Goal: Transaction & Acquisition: Purchase product/service

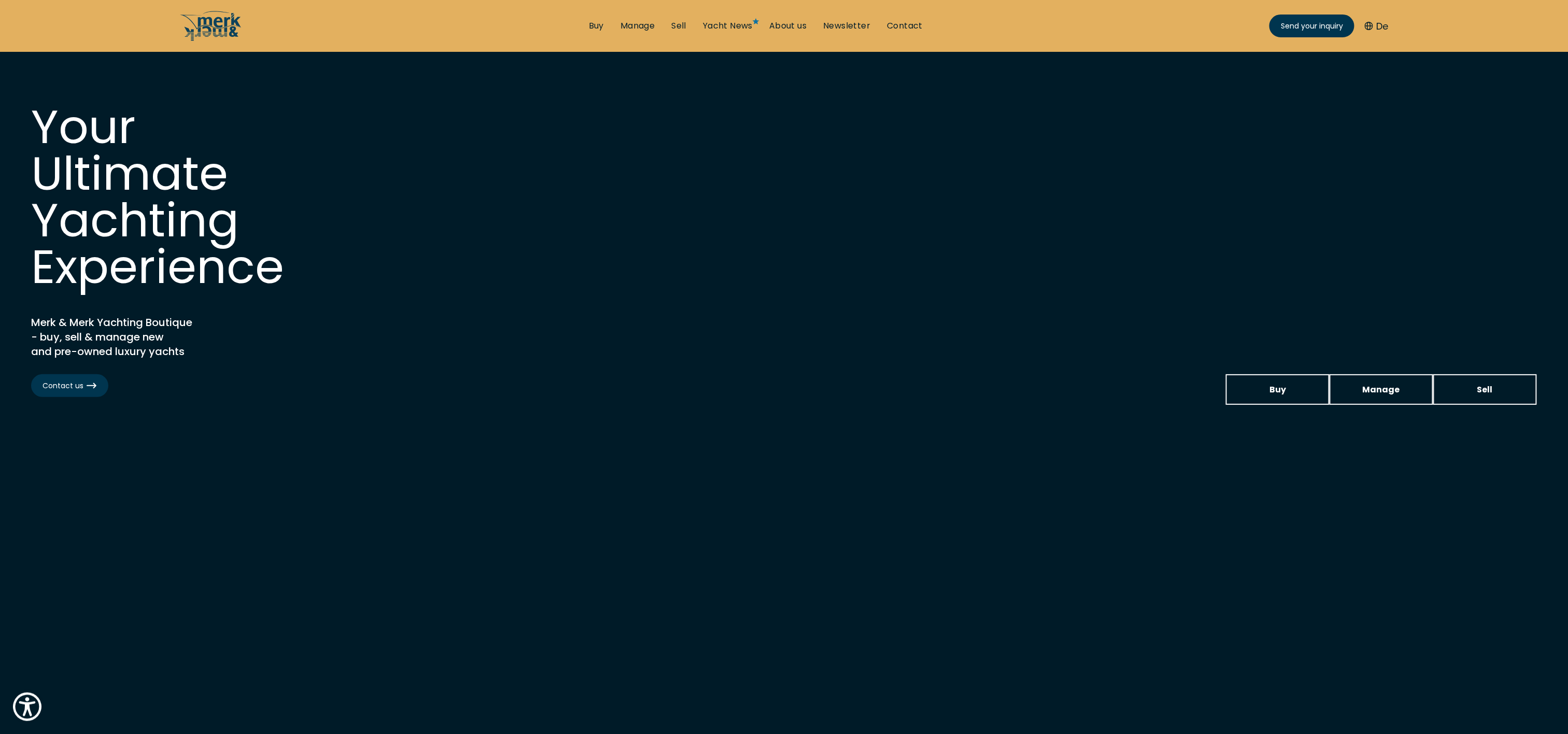
drag, startPoint x: 1025, startPoint y: 0, endPoint x: 408, endPoint y: 280, distance: 677.6
click at [403, 286] on div "Your Ultimate Yachting Experience Merk & Merk Yachting Boutique - buy, sell & m…" at bounding box center [784, 230] width 1506 height 255
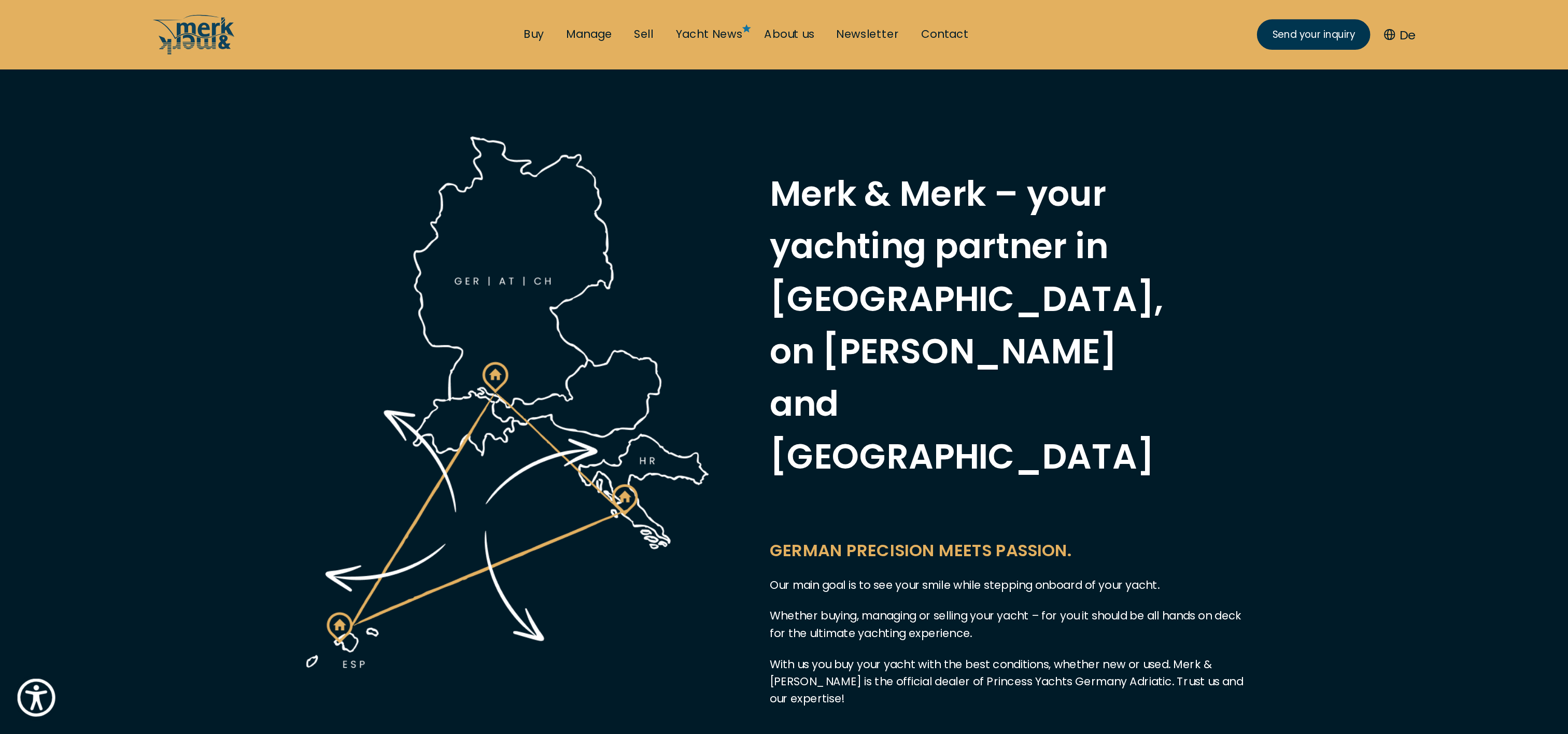
scroll to position [518, 0]
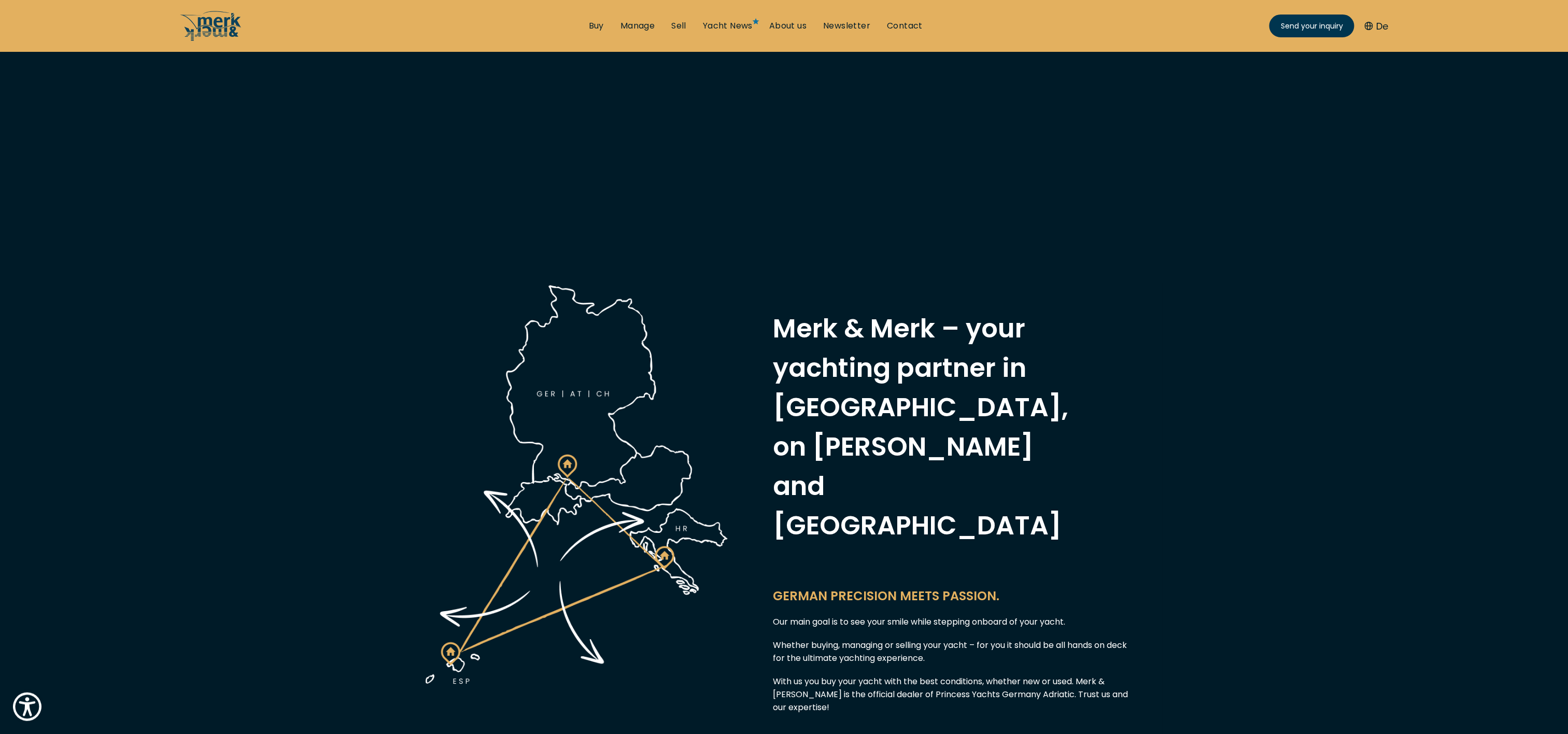
drag, startPoint x: 1583, startPoint y: 6, endPoint x: 781, endPoint y: 121, distance: 810.2
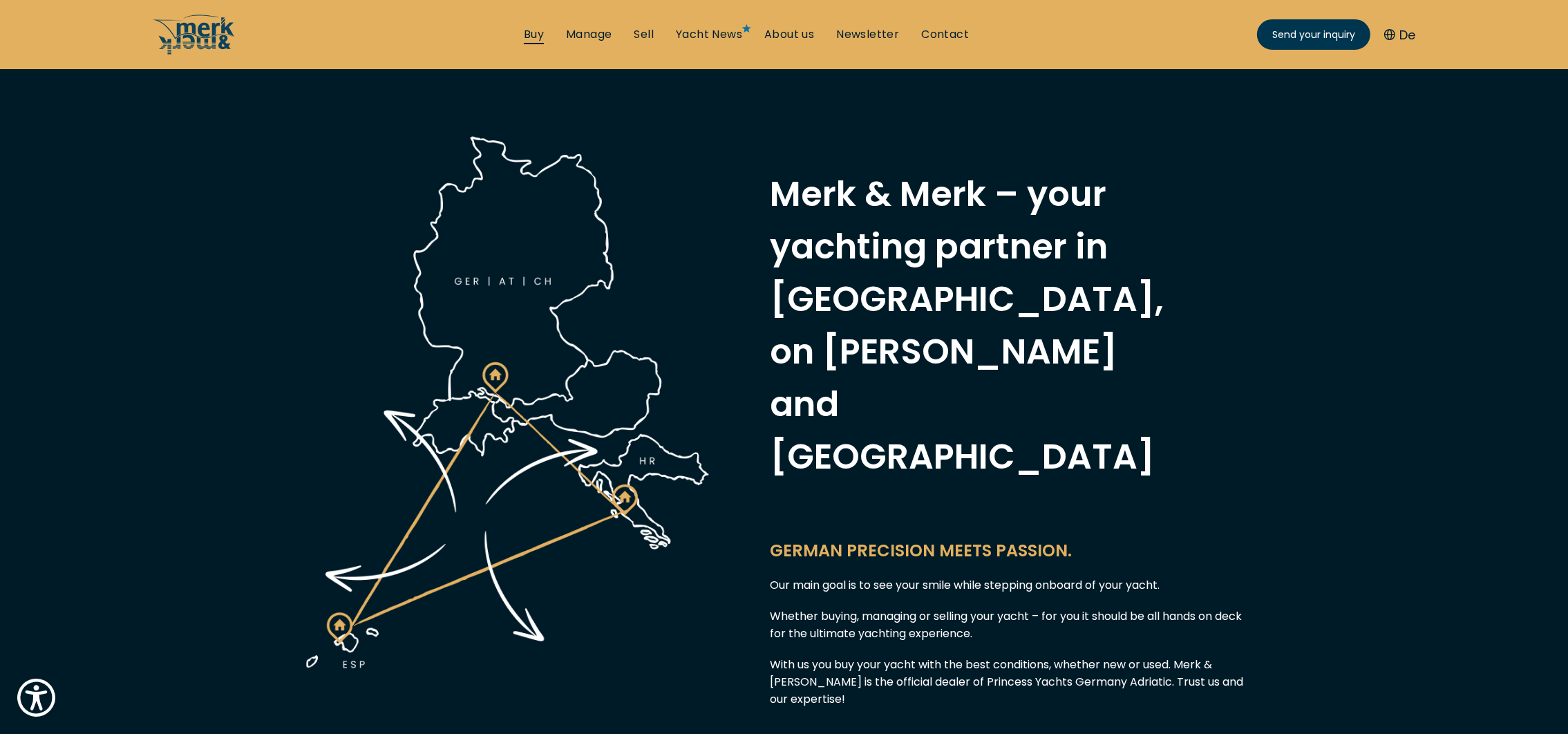
click at [540, 35] on link "Buy" at bounding box center [534, 34] width 20 height 15
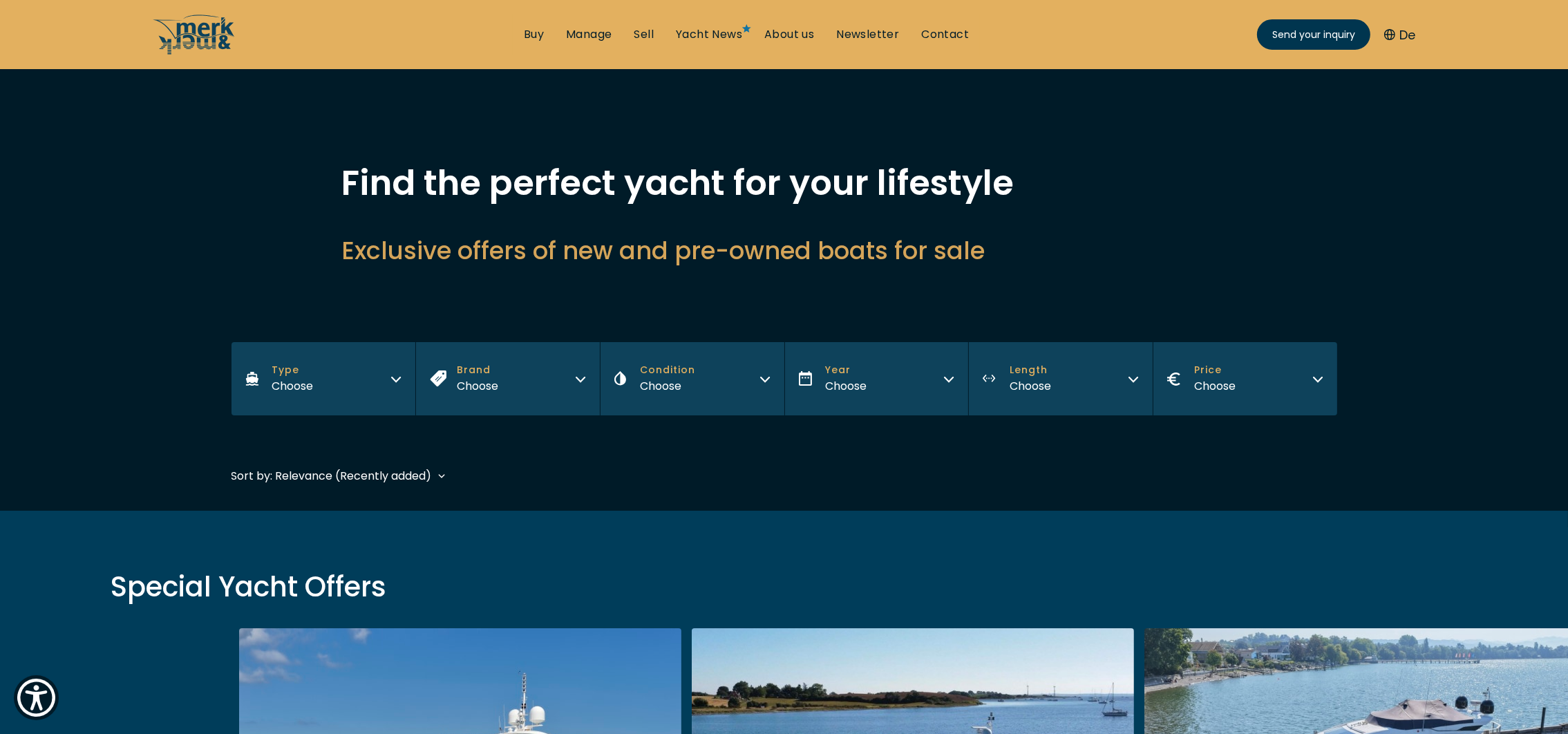
scroll to position [310, 0]
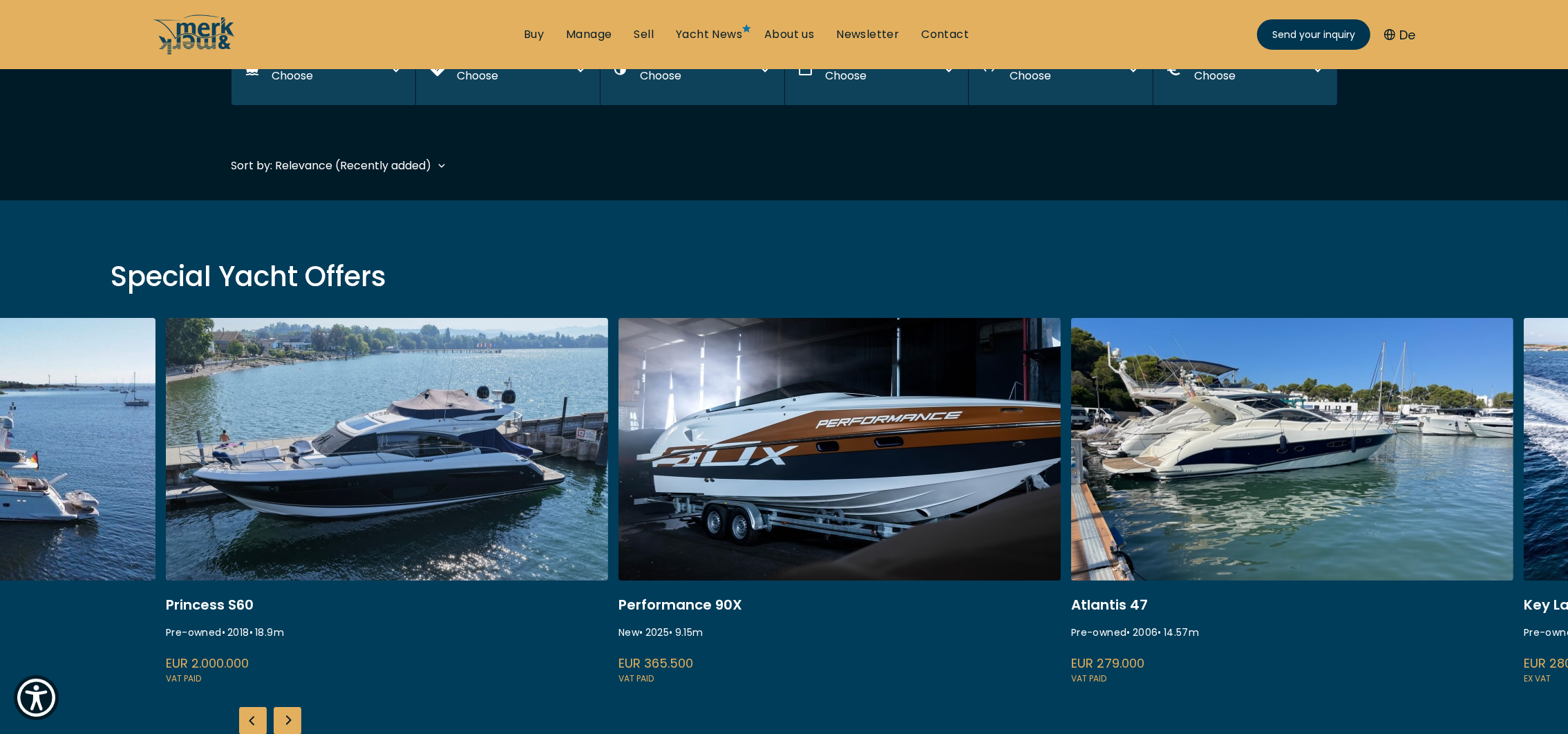
click at [176, 458] on link at bounding box center [386, 502] width 442 height 369
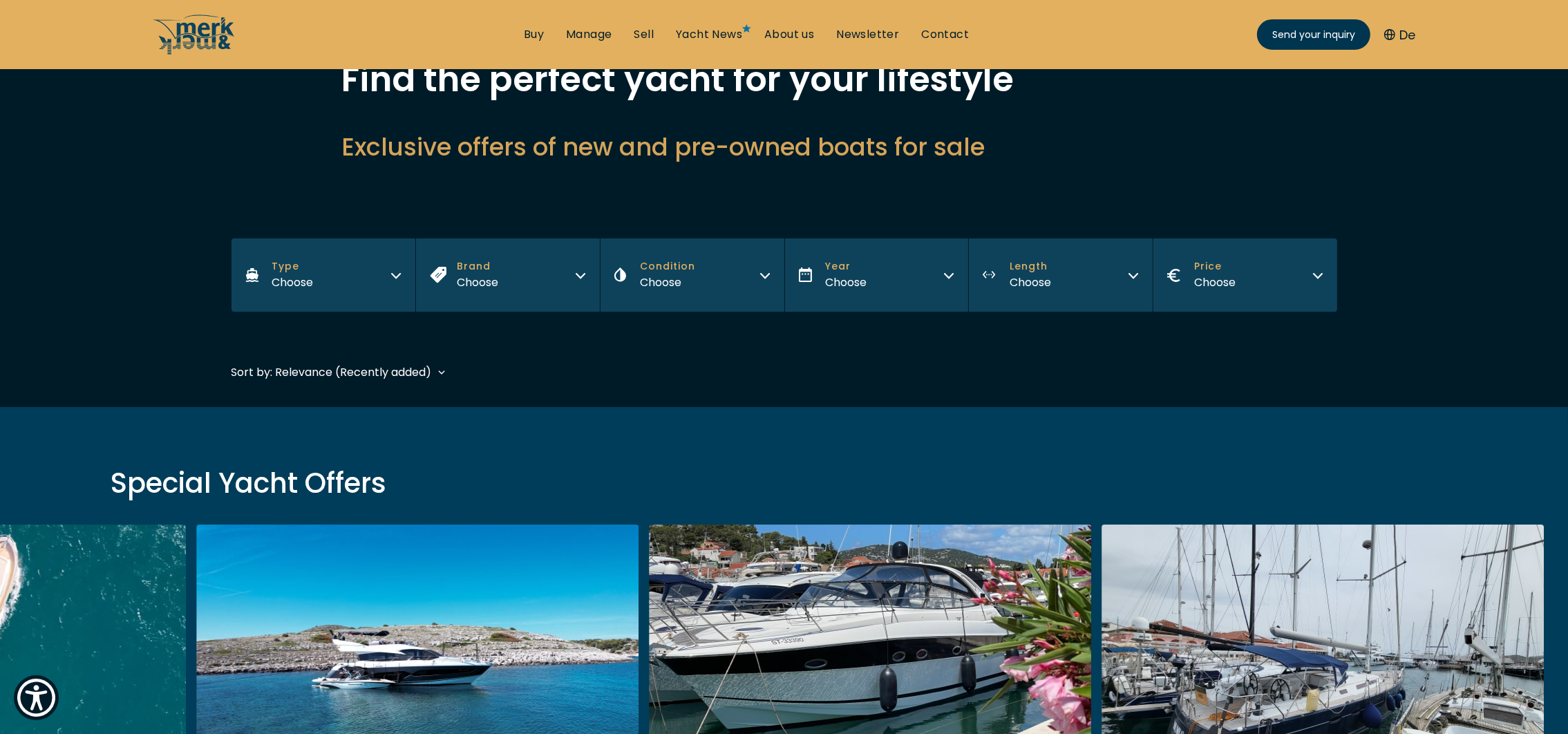
scroll to position [0, 0]
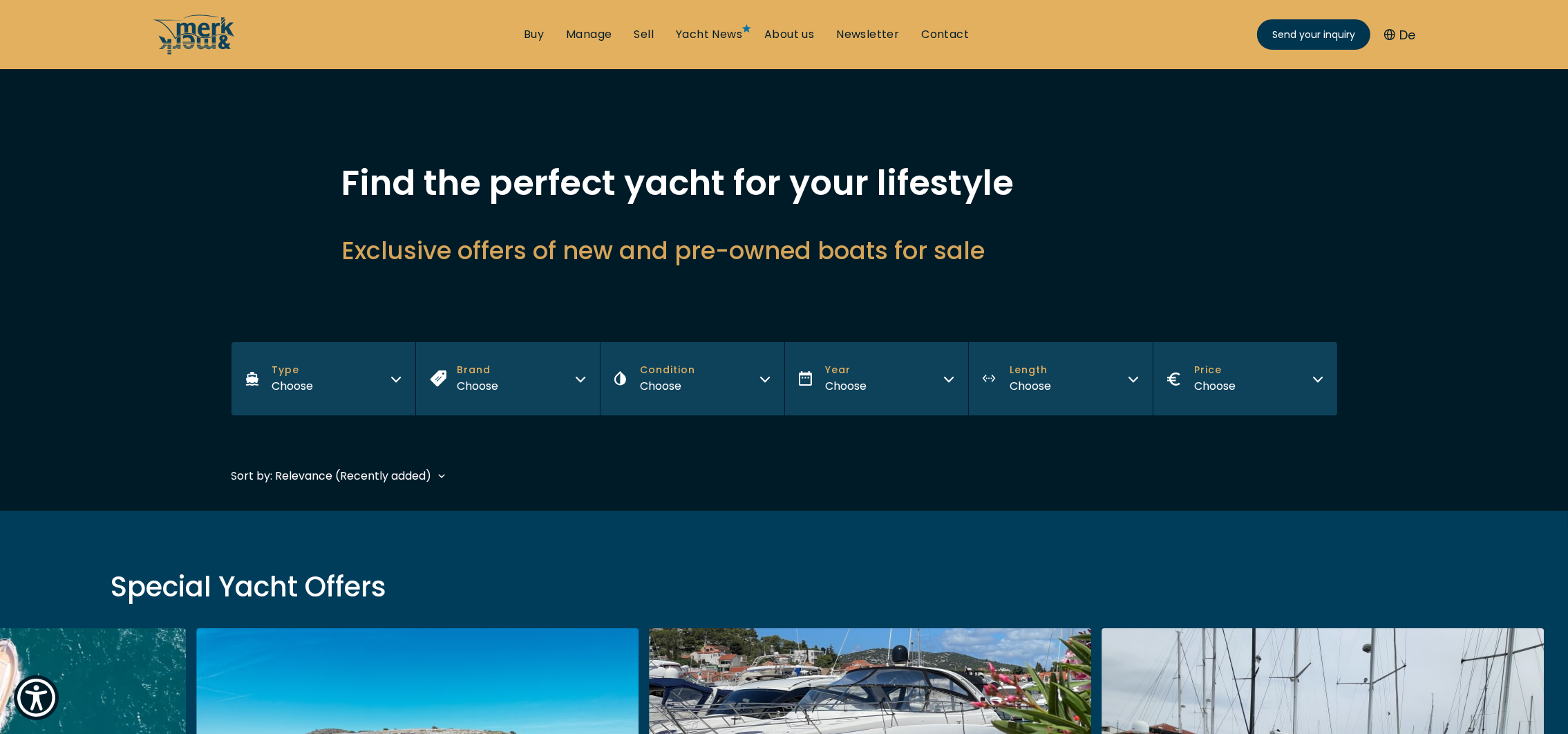
click at [588, 376] on button "Brand Choose" at bounding box center [507, 378] width 184 height 74
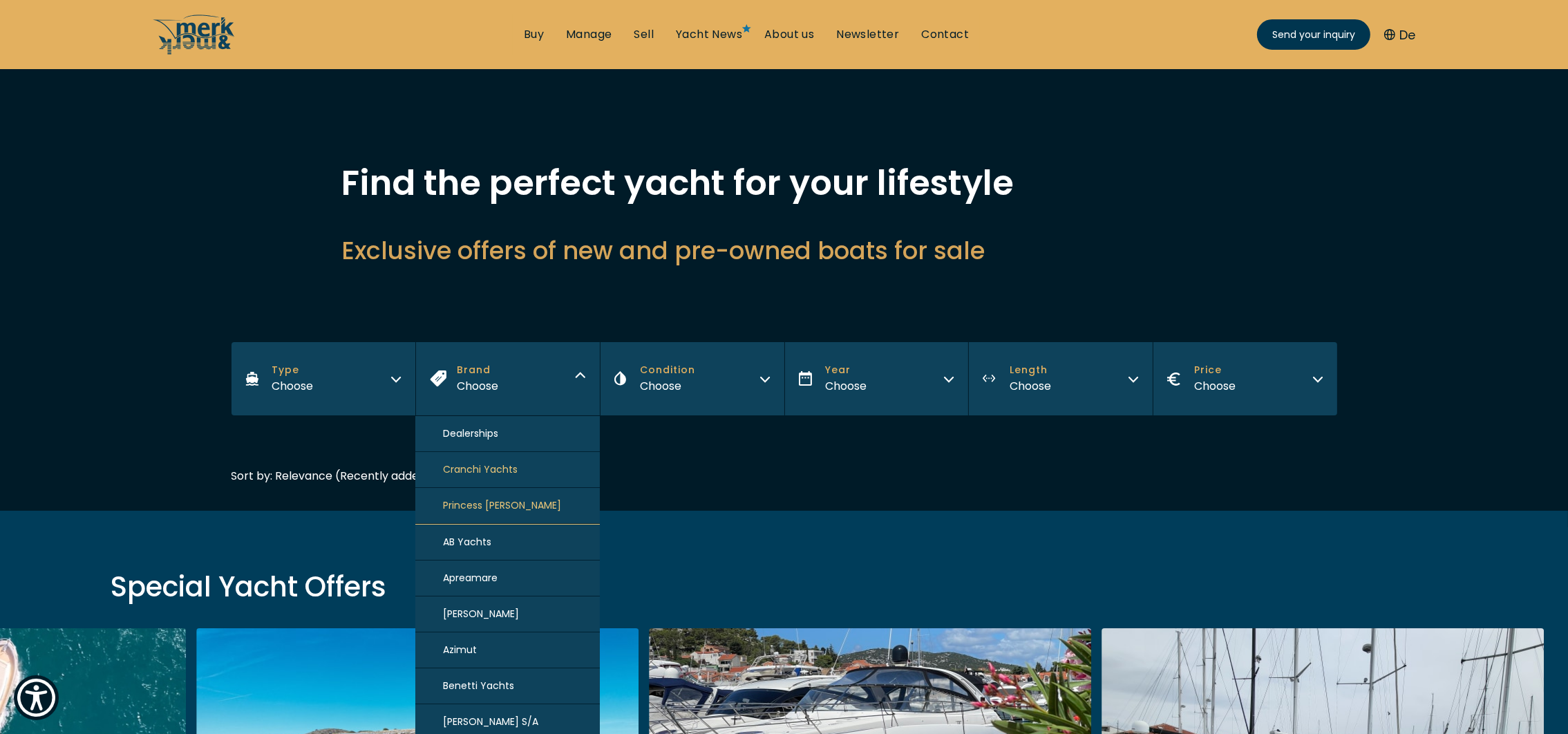
click at [457, 583] on button "Apreamare" at bounding box center [507, 578] width 184 height 36
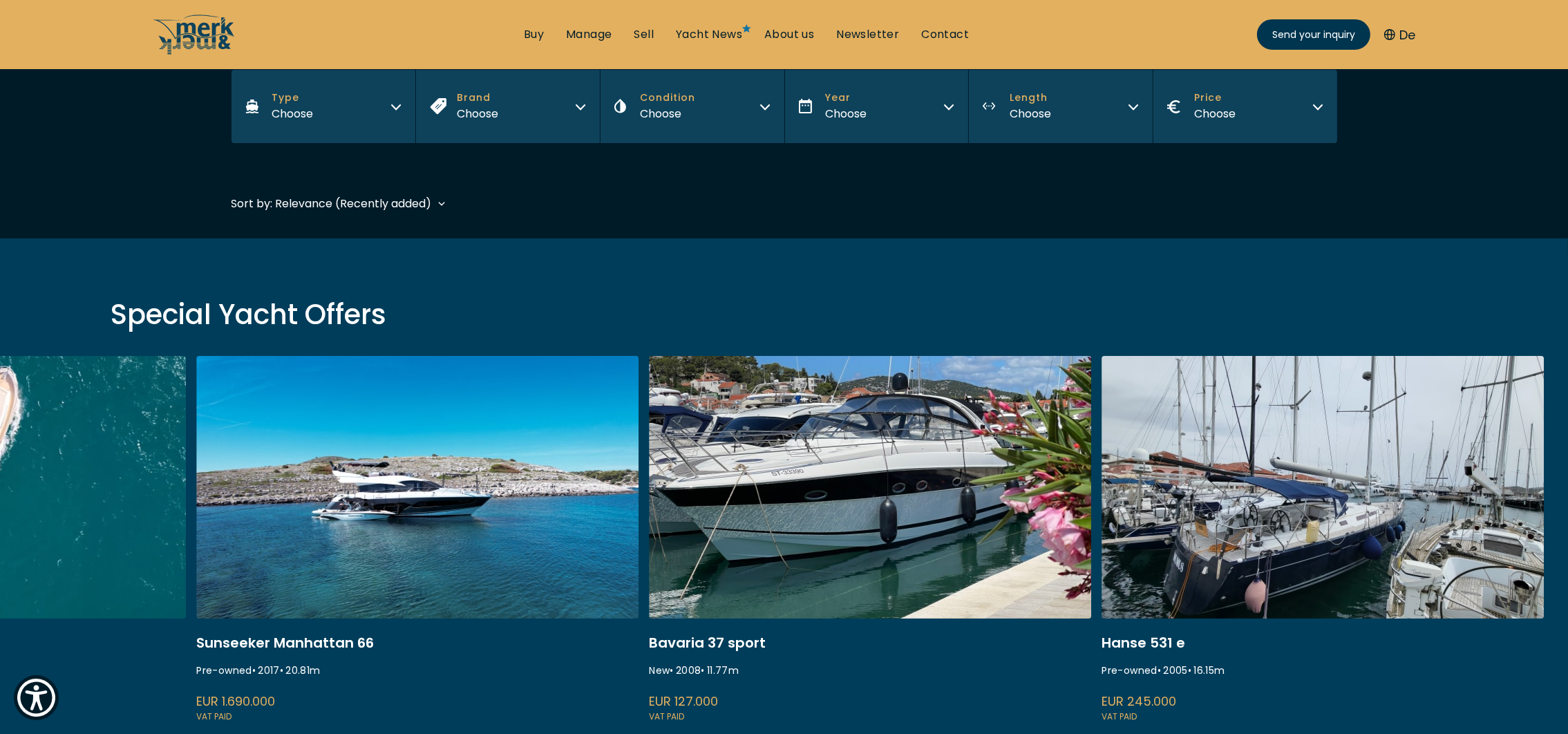
scroll to position [342, 0]
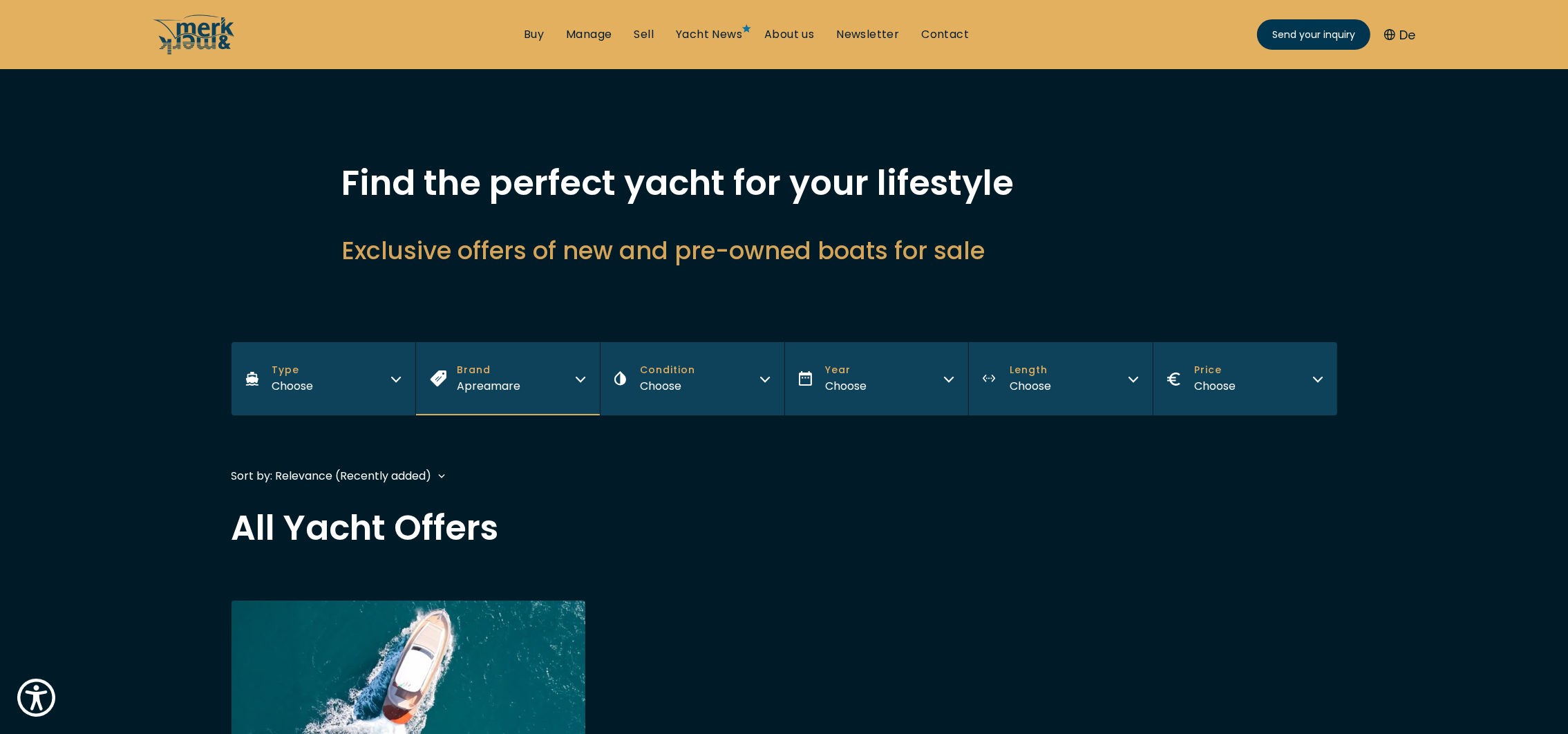
click at [583, 377] on icon "button" at bounding box center [580, 379] width 8 height 4
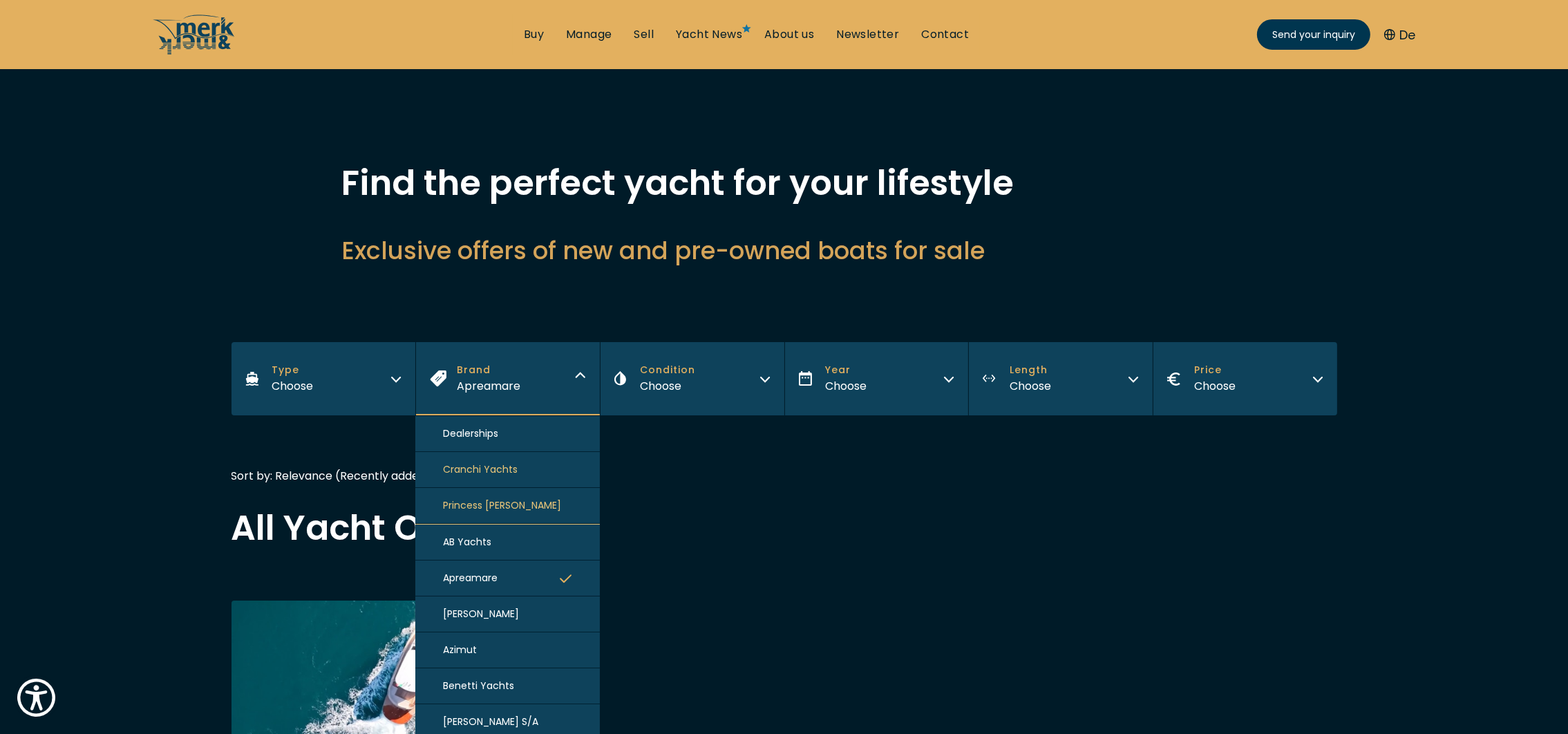
click at [507, 492] on button "Princess [PERSON_NAME]" at bounding box center [507, 506] width 184 height 36
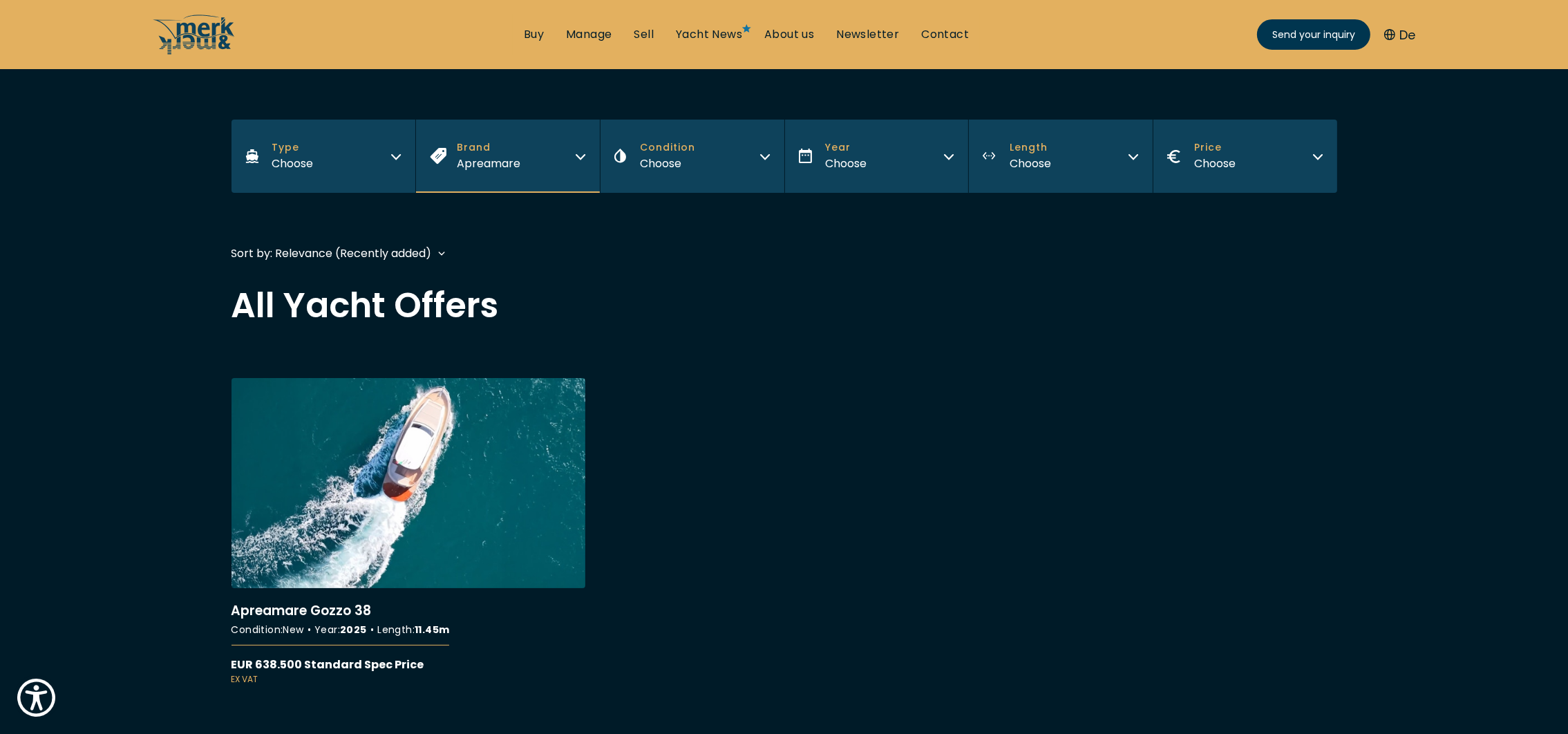
scroll to position [342, 0]
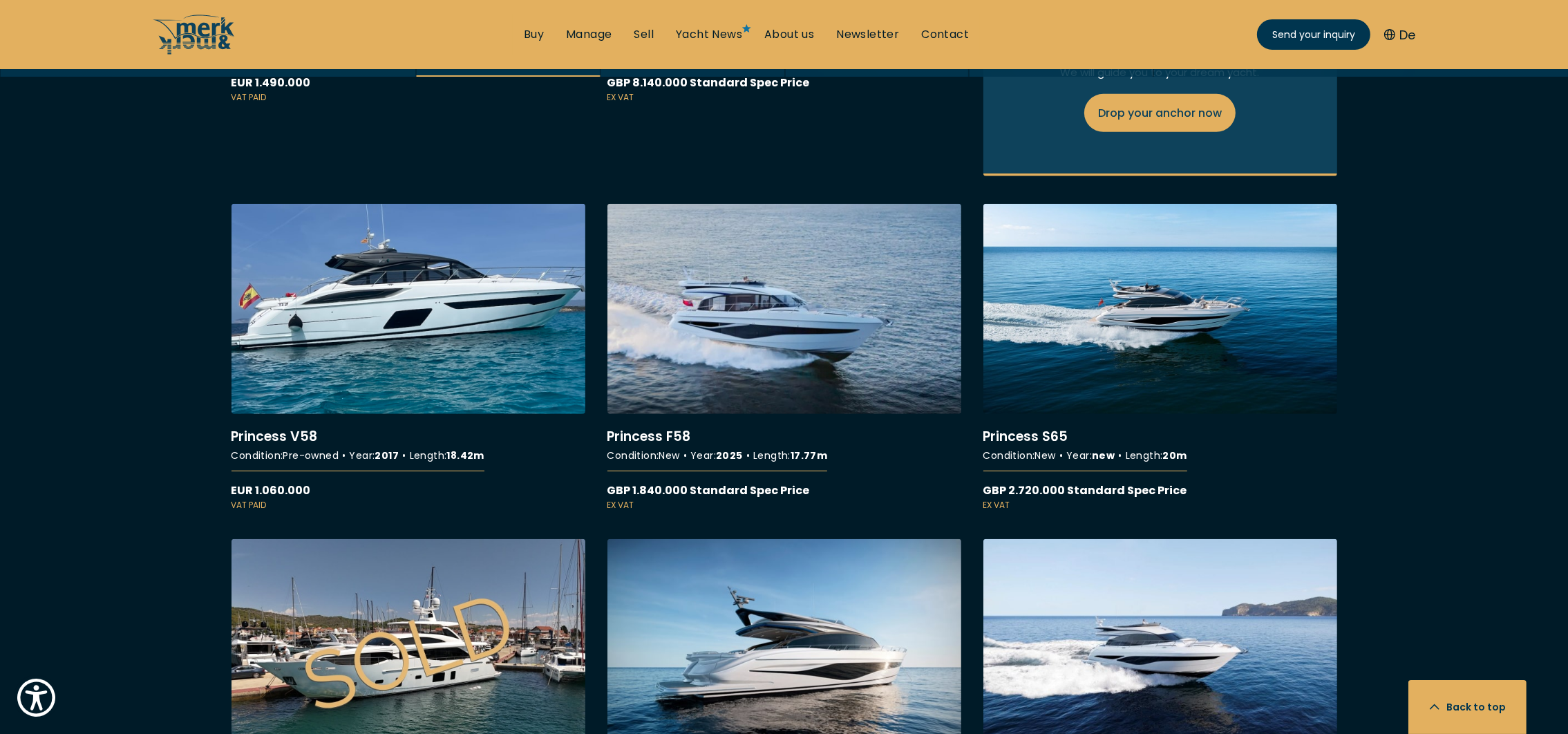
scroll to position [830, 0]
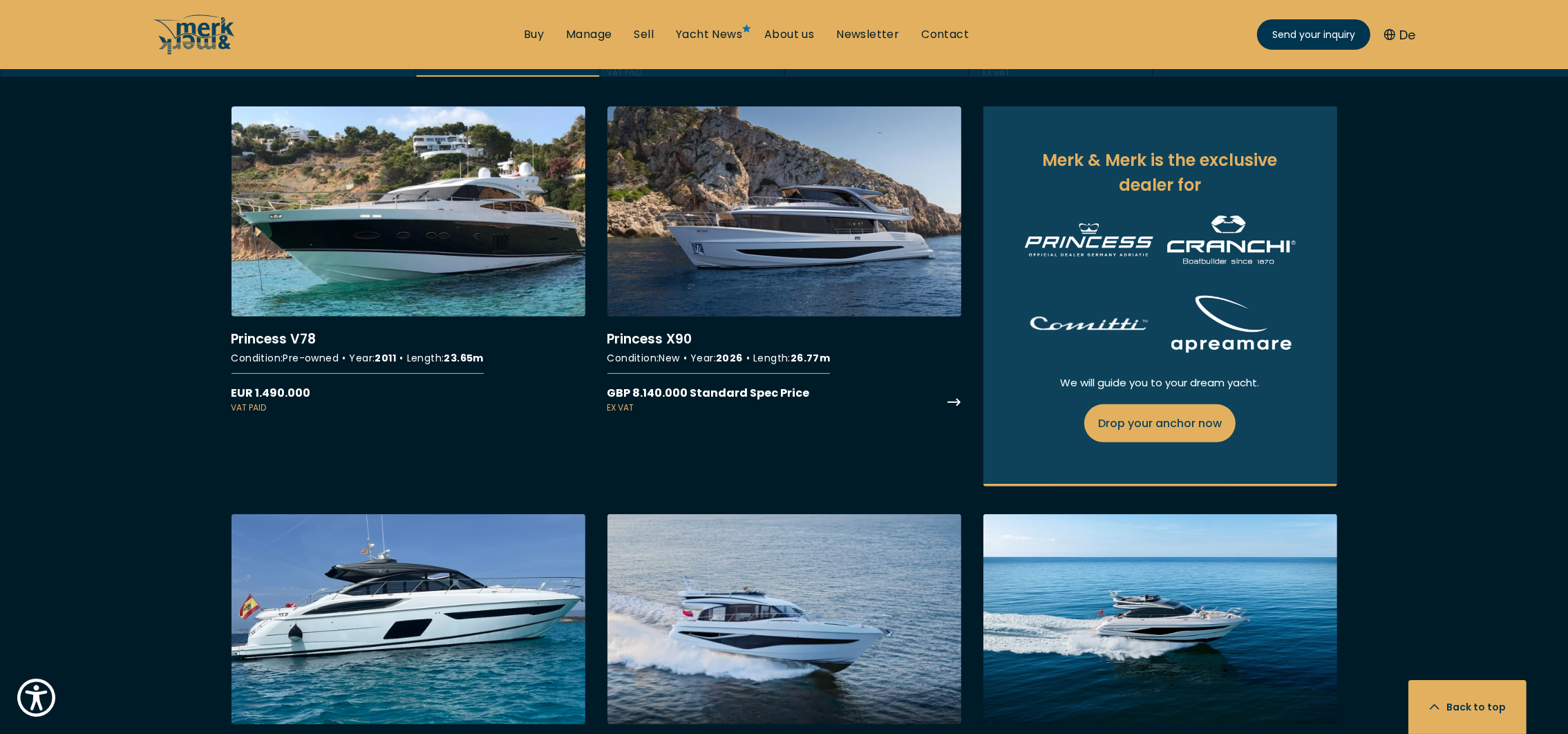
click at [775, 309] on link "More details about Princess X90" at bounding box center [784, 260] width 354 height 307
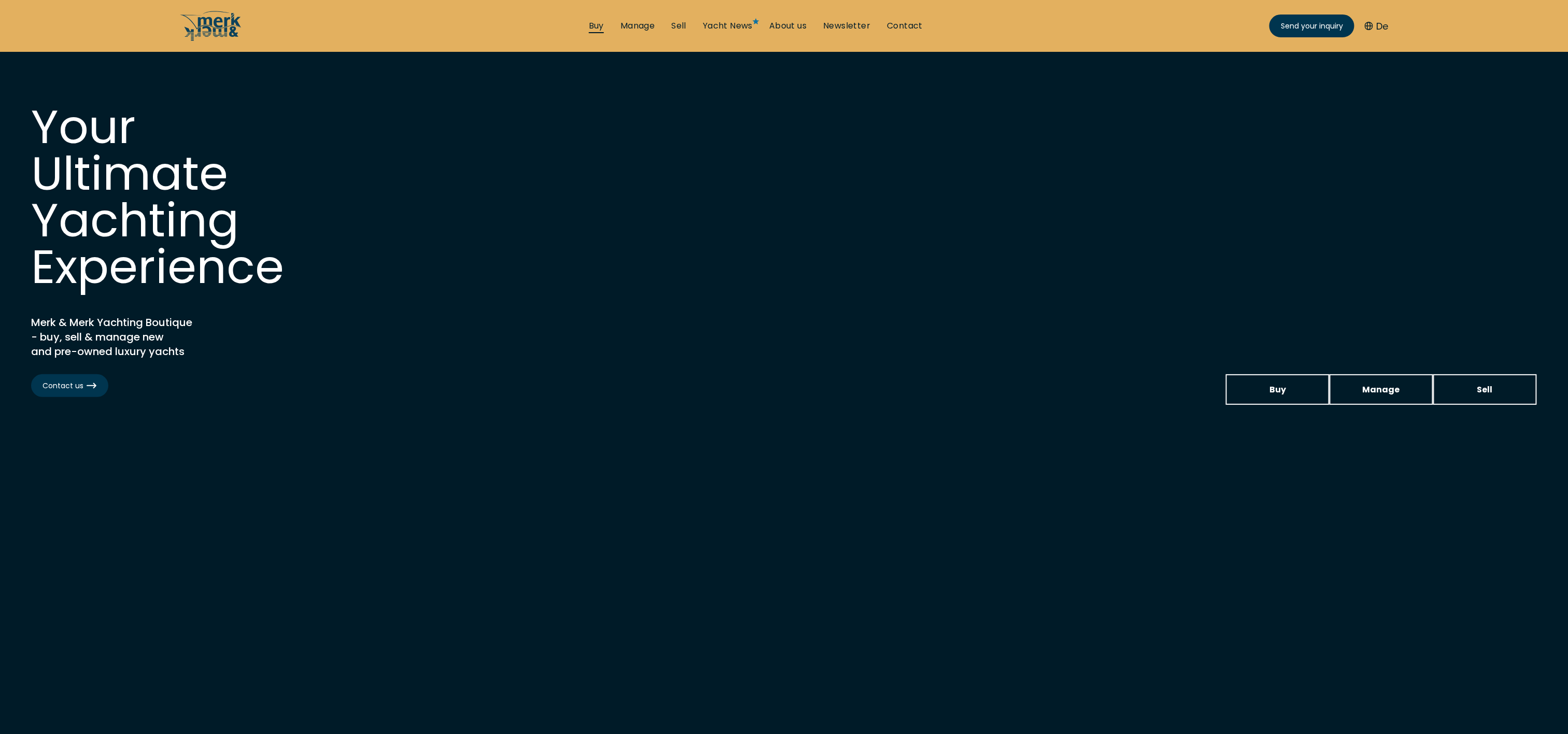
click at [594, 24] on link "Buy" at bounding box center [596, 26] width 15 height 11
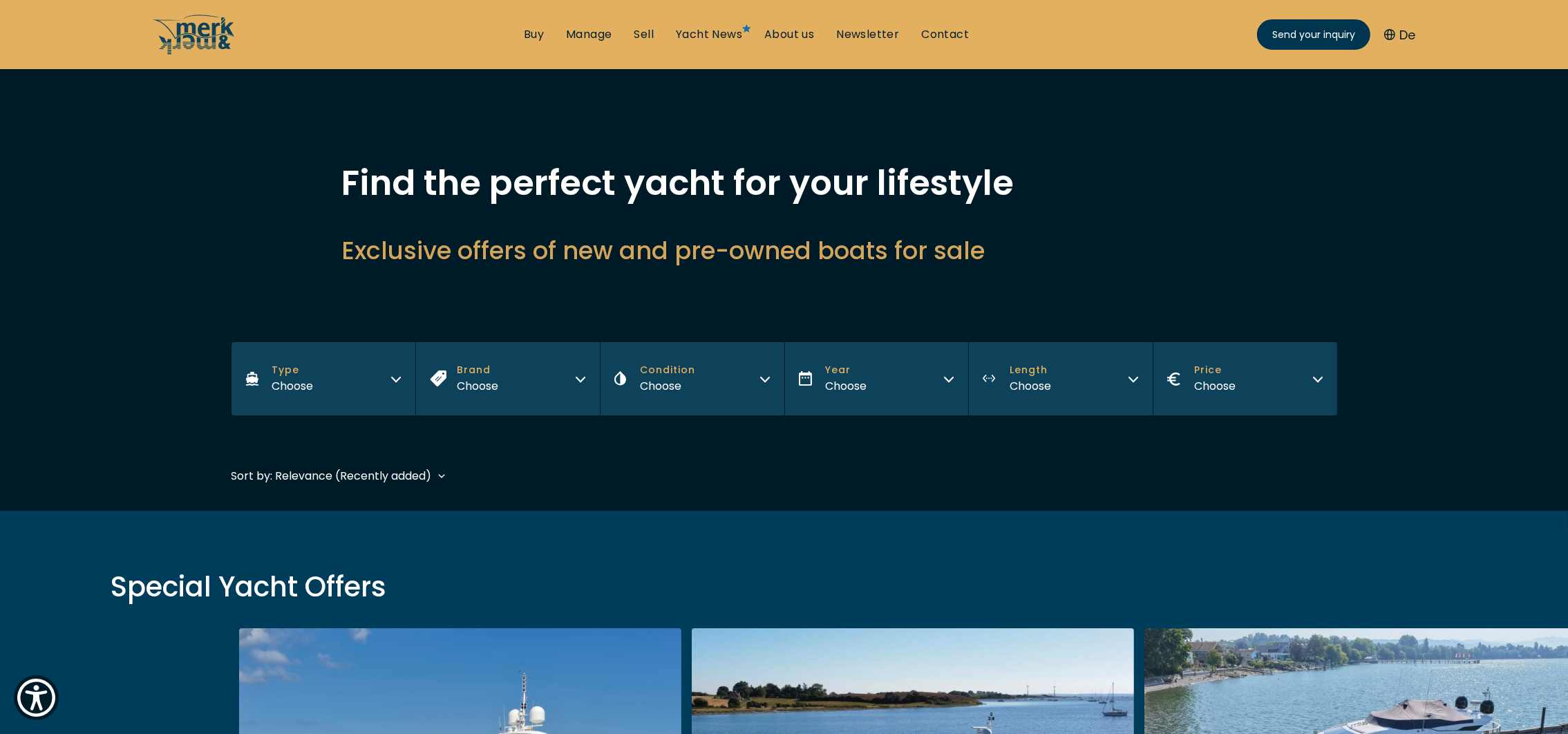
drag, startPoint x: 1784, startPoint y: 42, endPoint x: 601, endPoint y: 186, distance: 1191.7
click at [601, 186] on h1 "Find the perfect yacht for your lifestyle" at bounding box center [784, 183] width 885 height 34
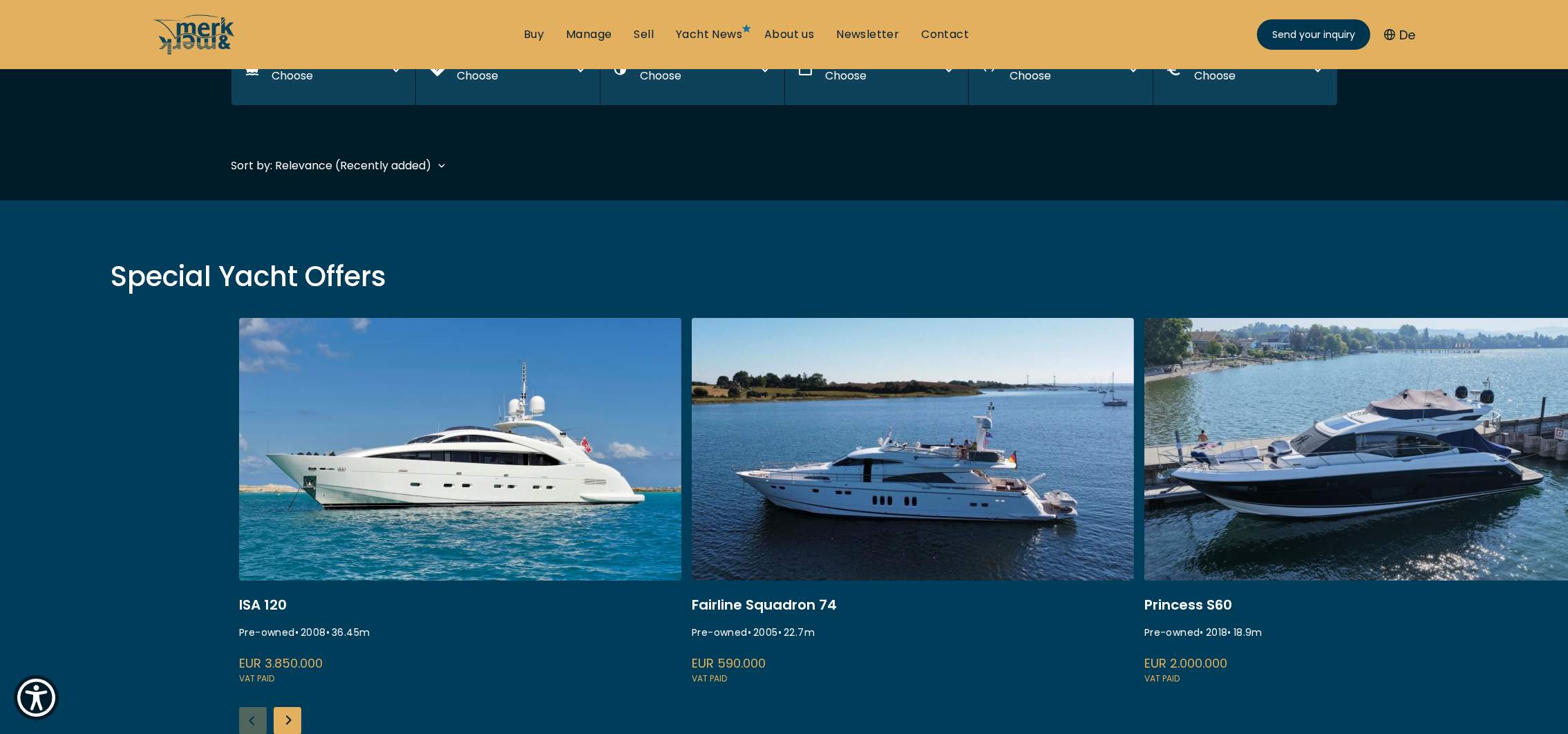
scroll to position [415, 0]
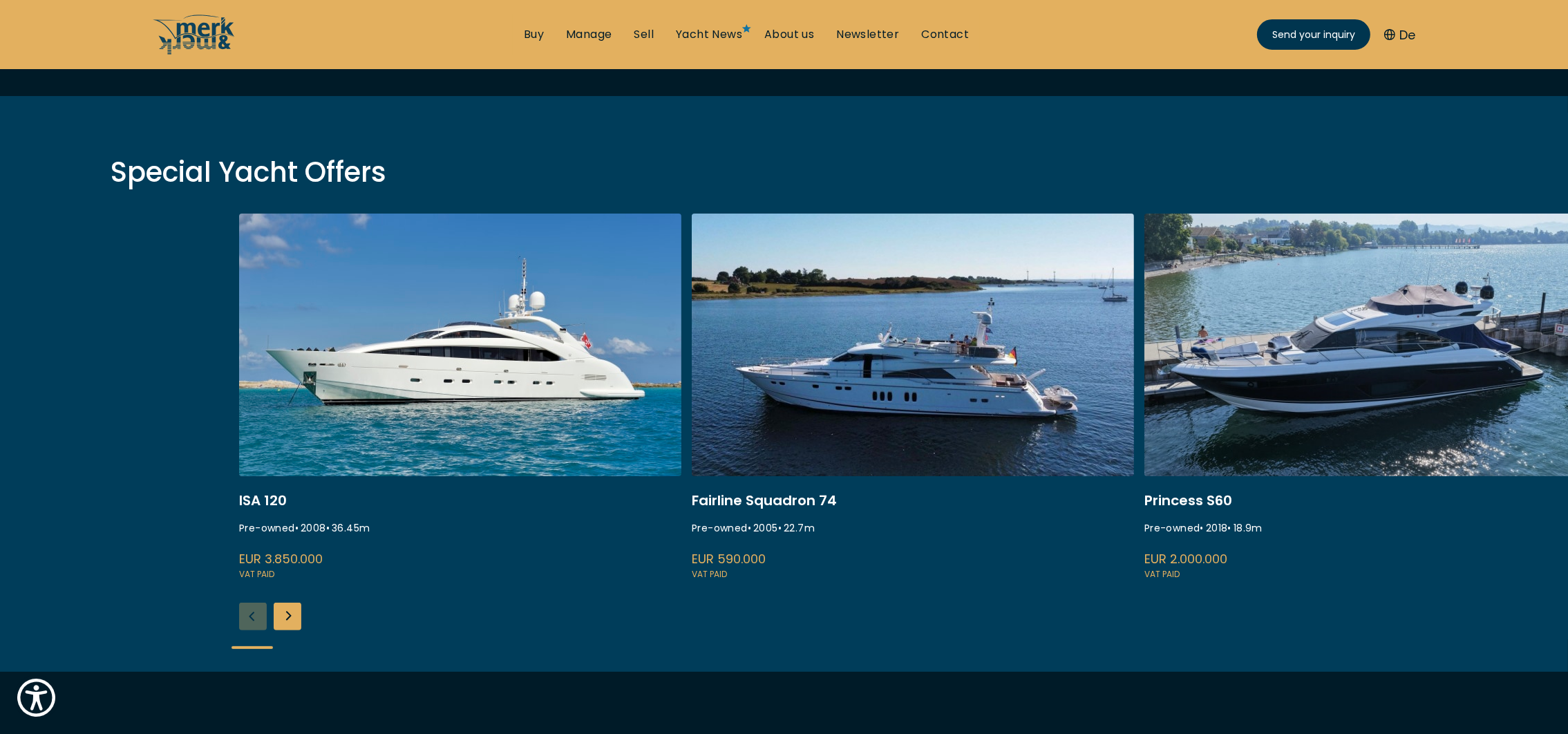
click at [285, 610] on div "Next slide" at bounding box center [288, 617] width 28 height 28
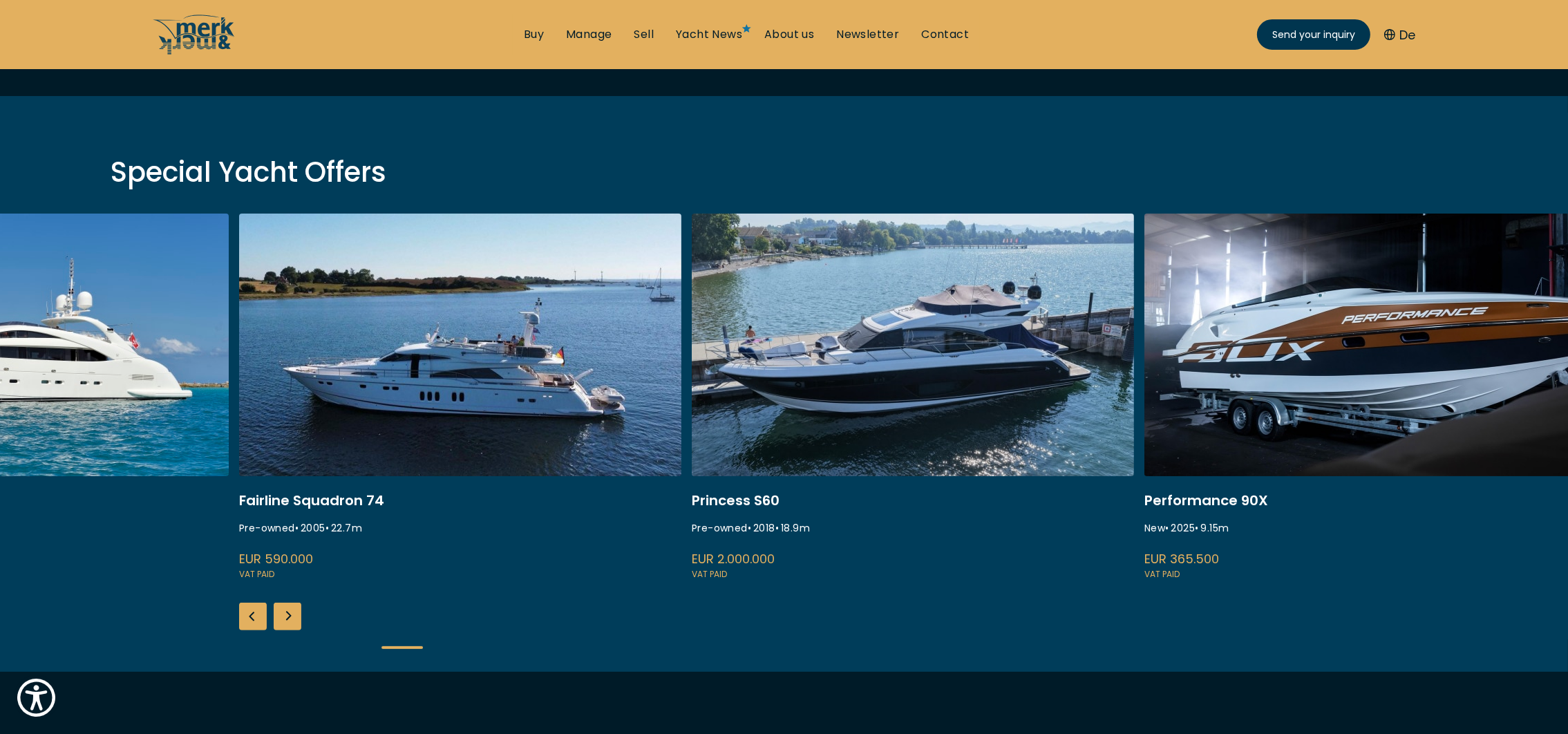
click at [285, 610] on div "Next slide" at bounding box center [288, 617] width 28 height 28
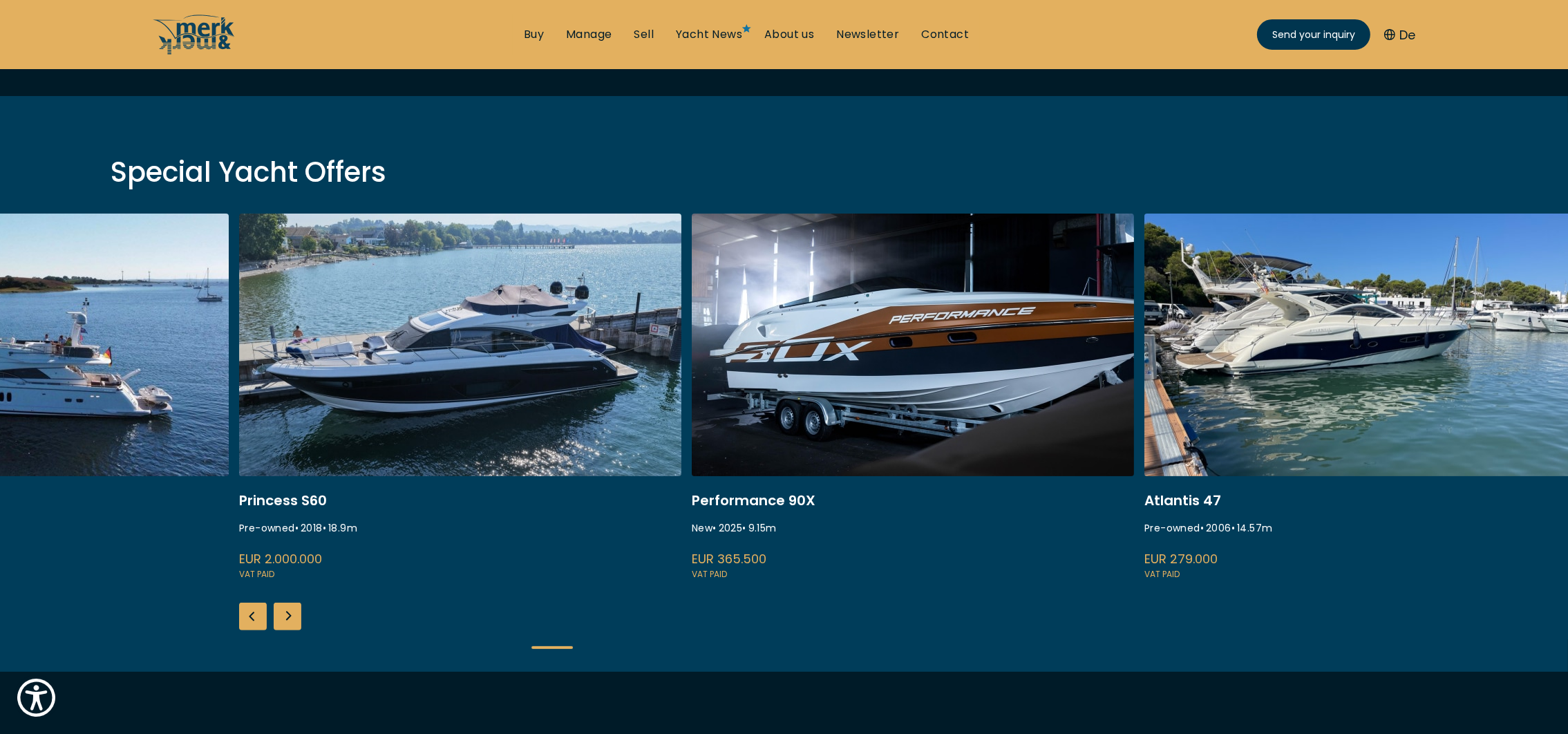
click at [285, 610] on div "Next slide" at bounding box center [288, 617] width 28 height 28
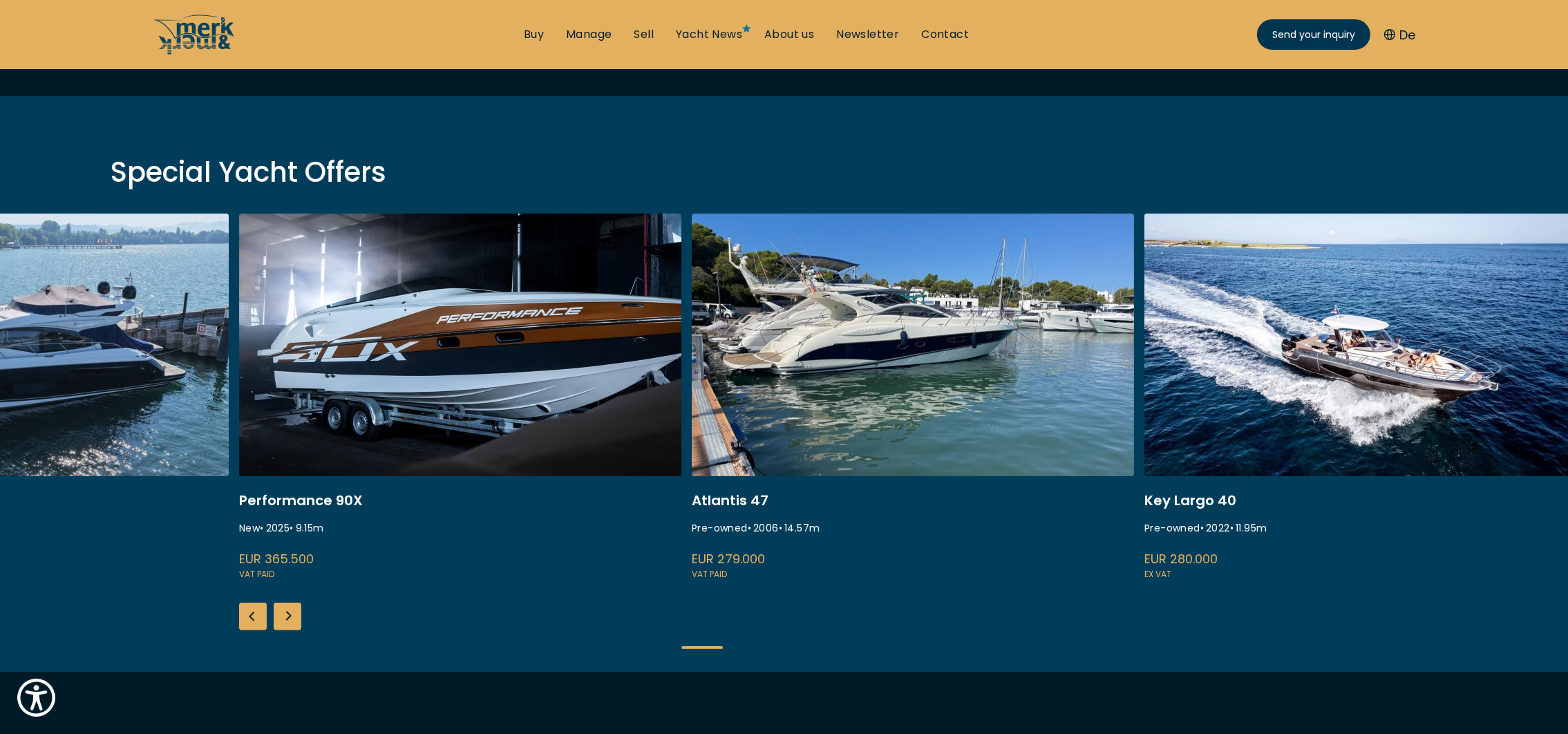
click at [285, 610] on div "Next slide" at bounding box center [288, 617] width 28 height 28
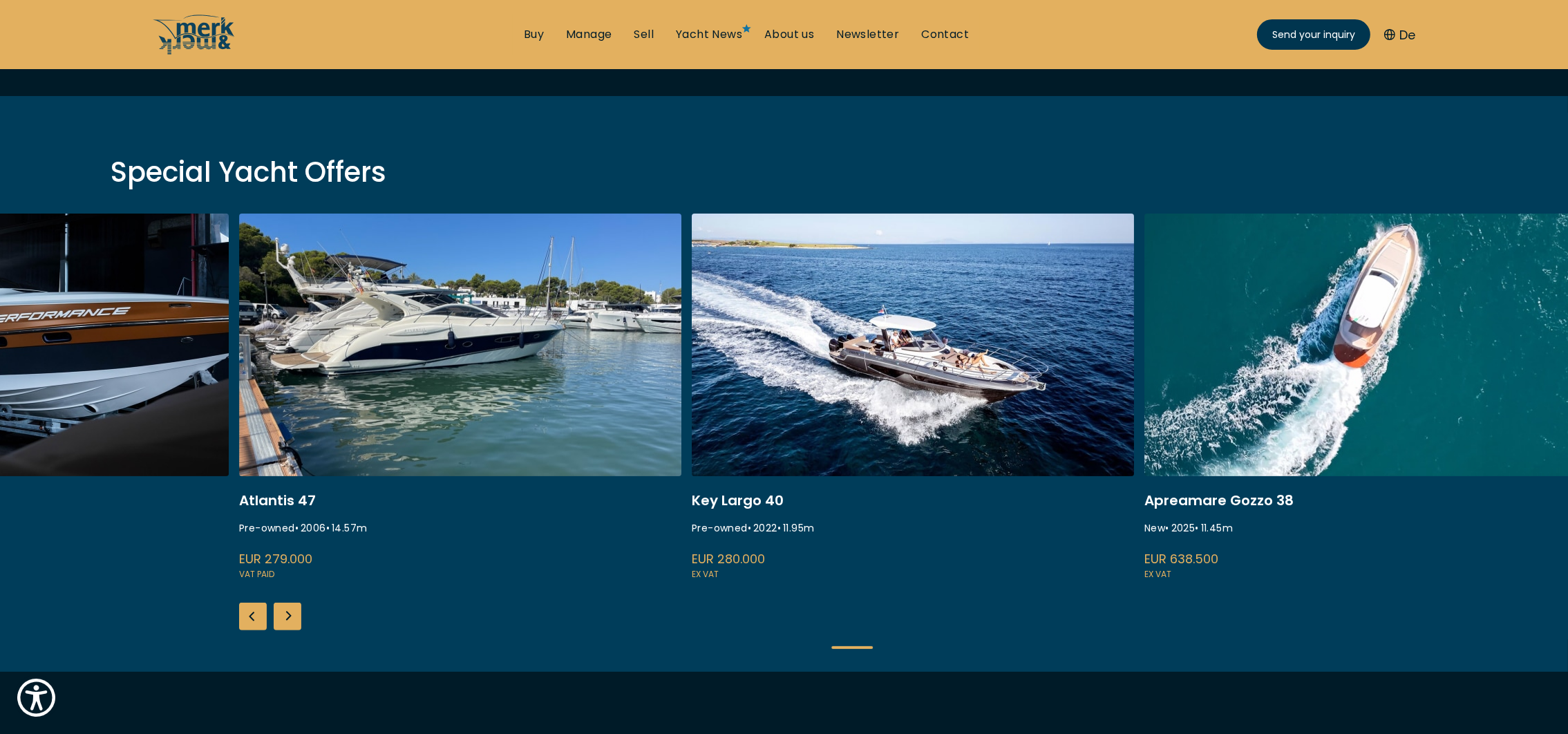
click at [279, 607] on div "Next slide" at bounding box center [288, 617] width 28 height 28
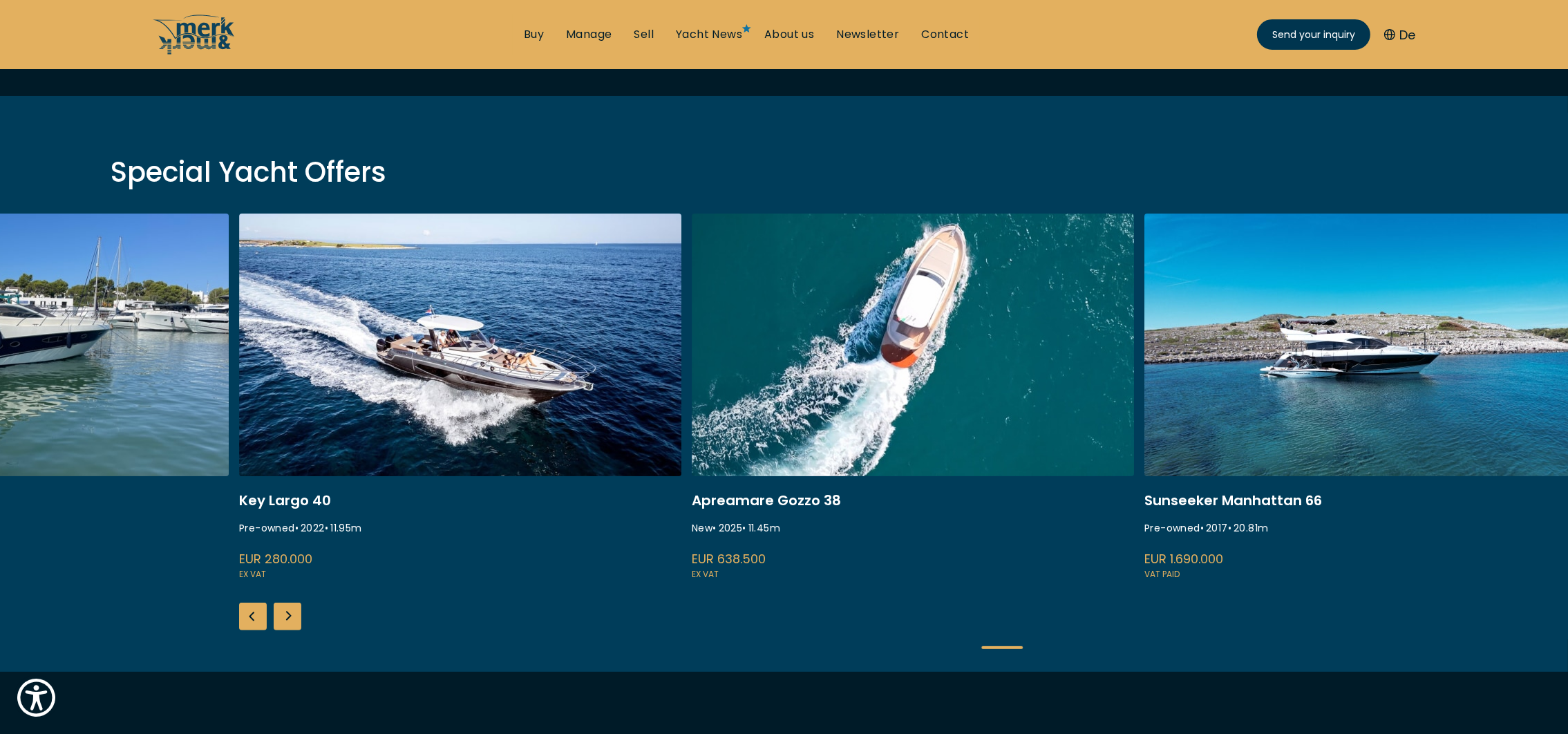
click at [279, 607] on div "Next slide" at bounding box center [288, 617] width 28 height 28
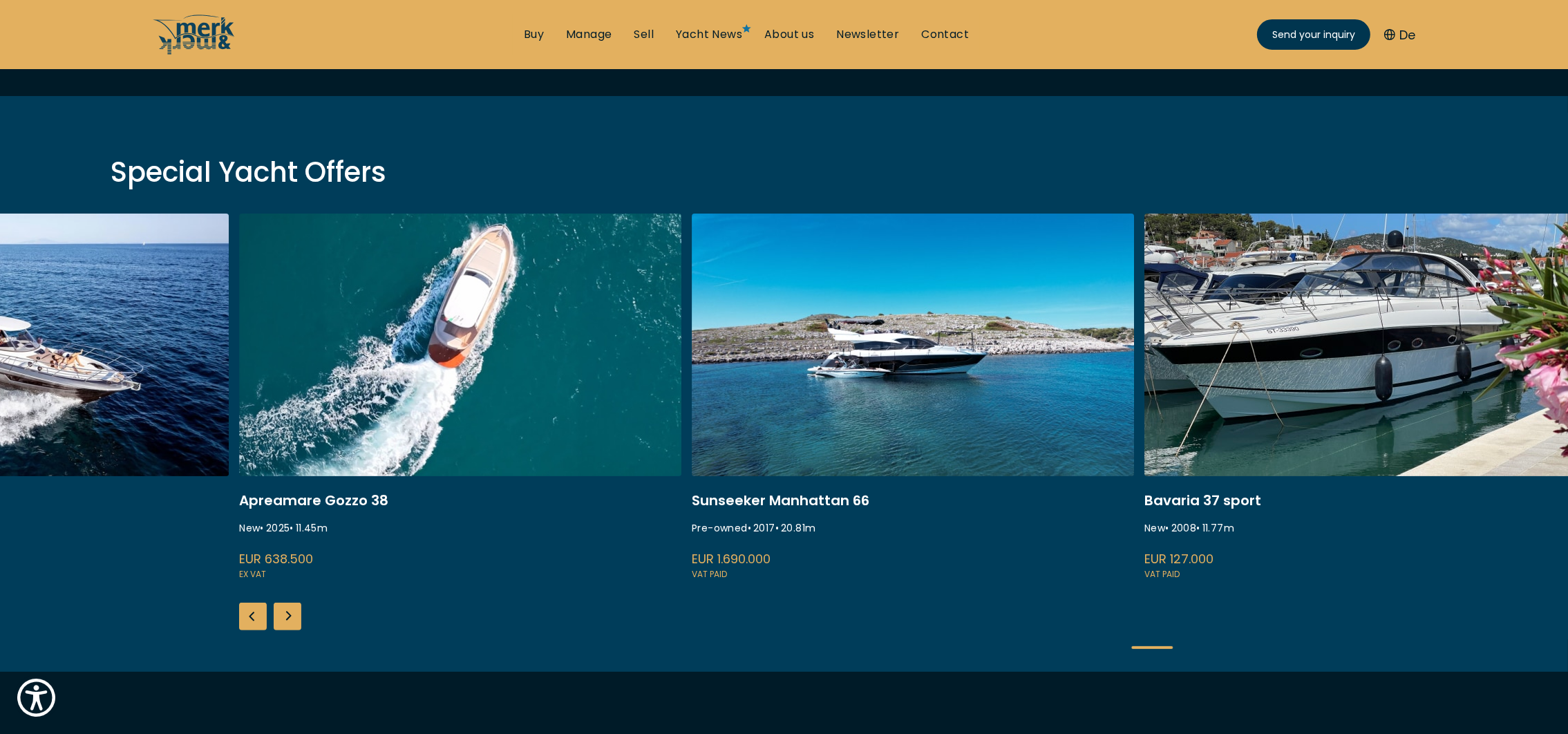
click at [279, 607] on div "Next slide" at bounding box center [288, 617] width 28 height 28
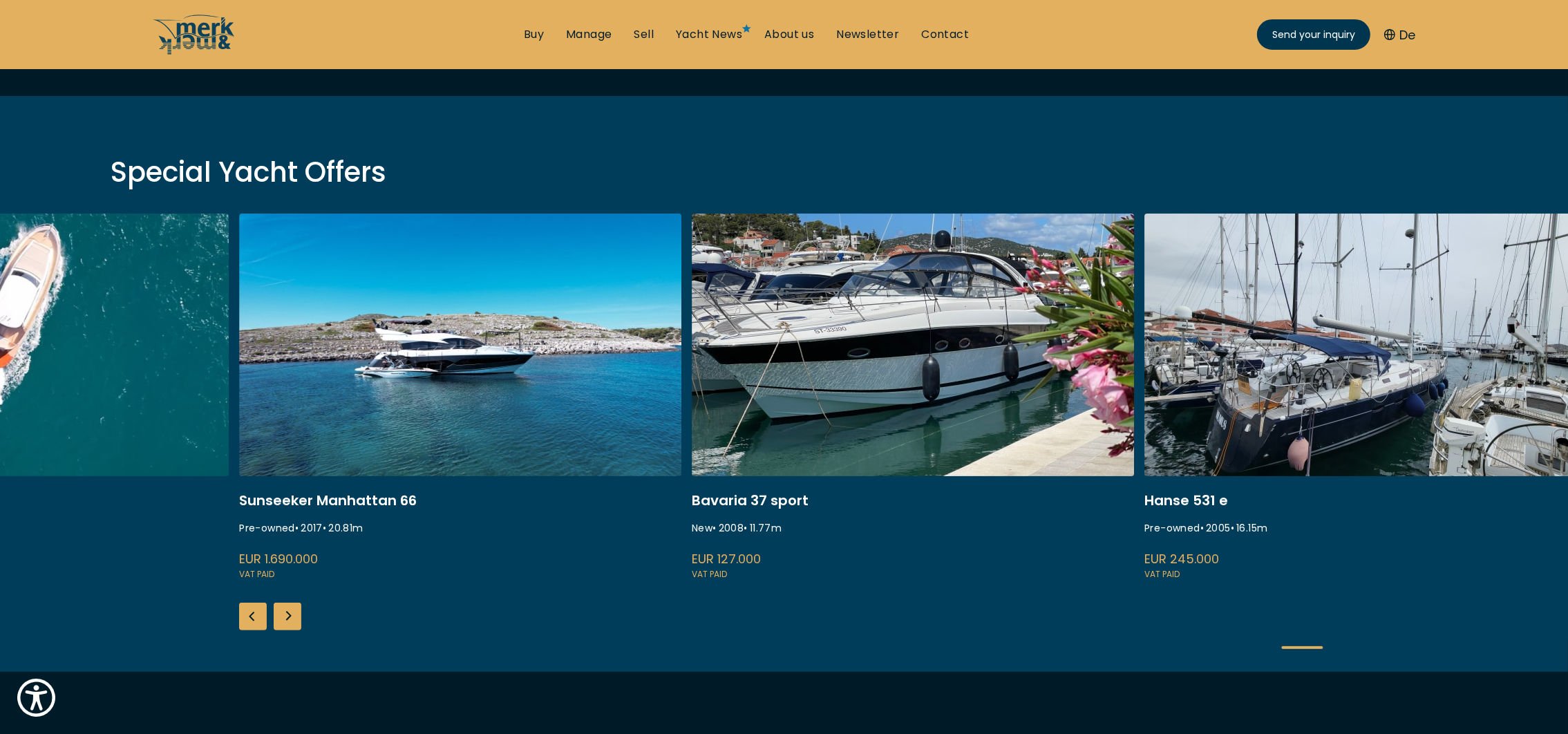
click at [279, 607] on div "Next slide" at bounding box center [288, 617] width 28 height 28
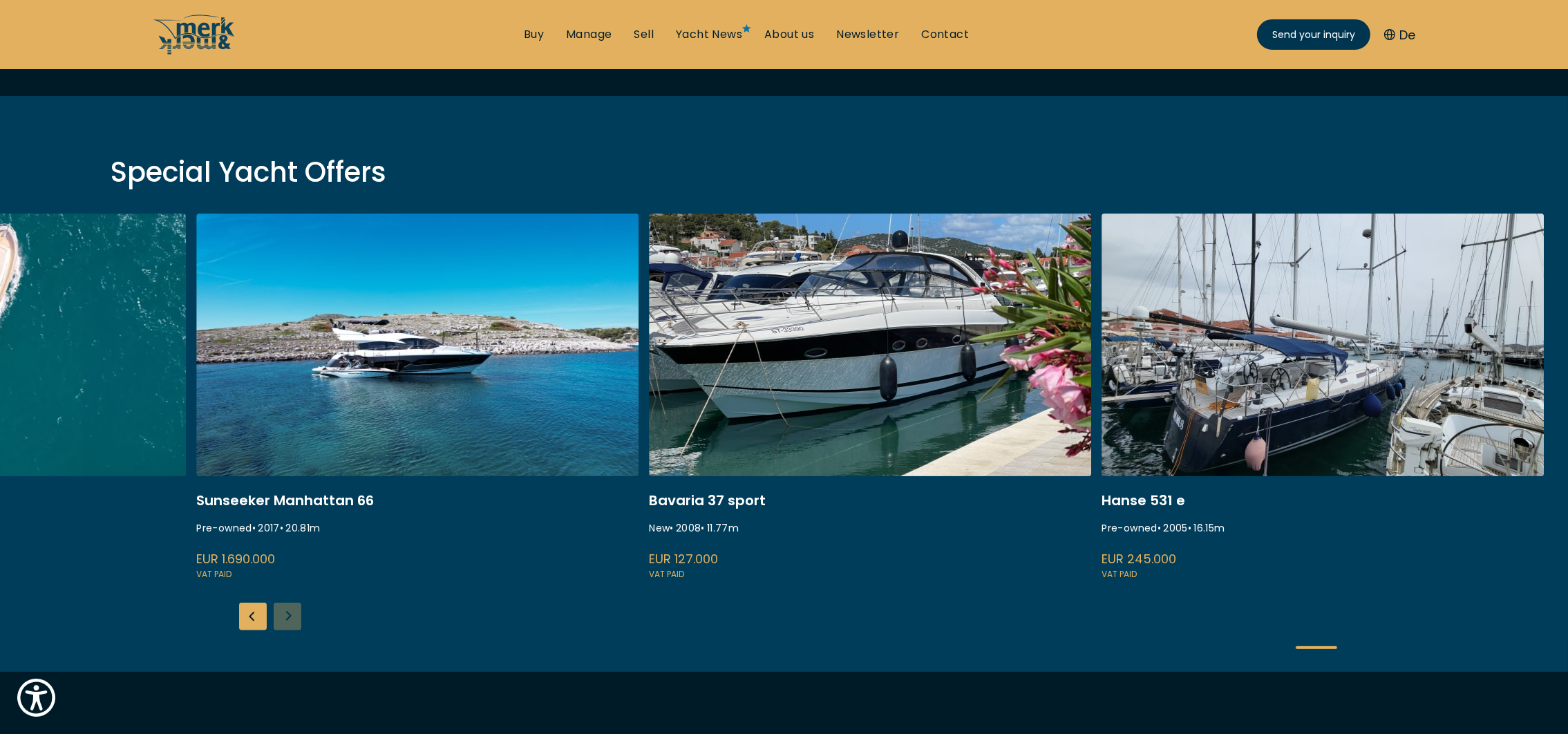
click at [279, 607] on div "ISA 120 Pre-owned • 2008 • 36.45 m EUR 3.850.000 VAT paid Fairline Squadron 74 …" at bounding box center [784, 442] width 1568 height 458
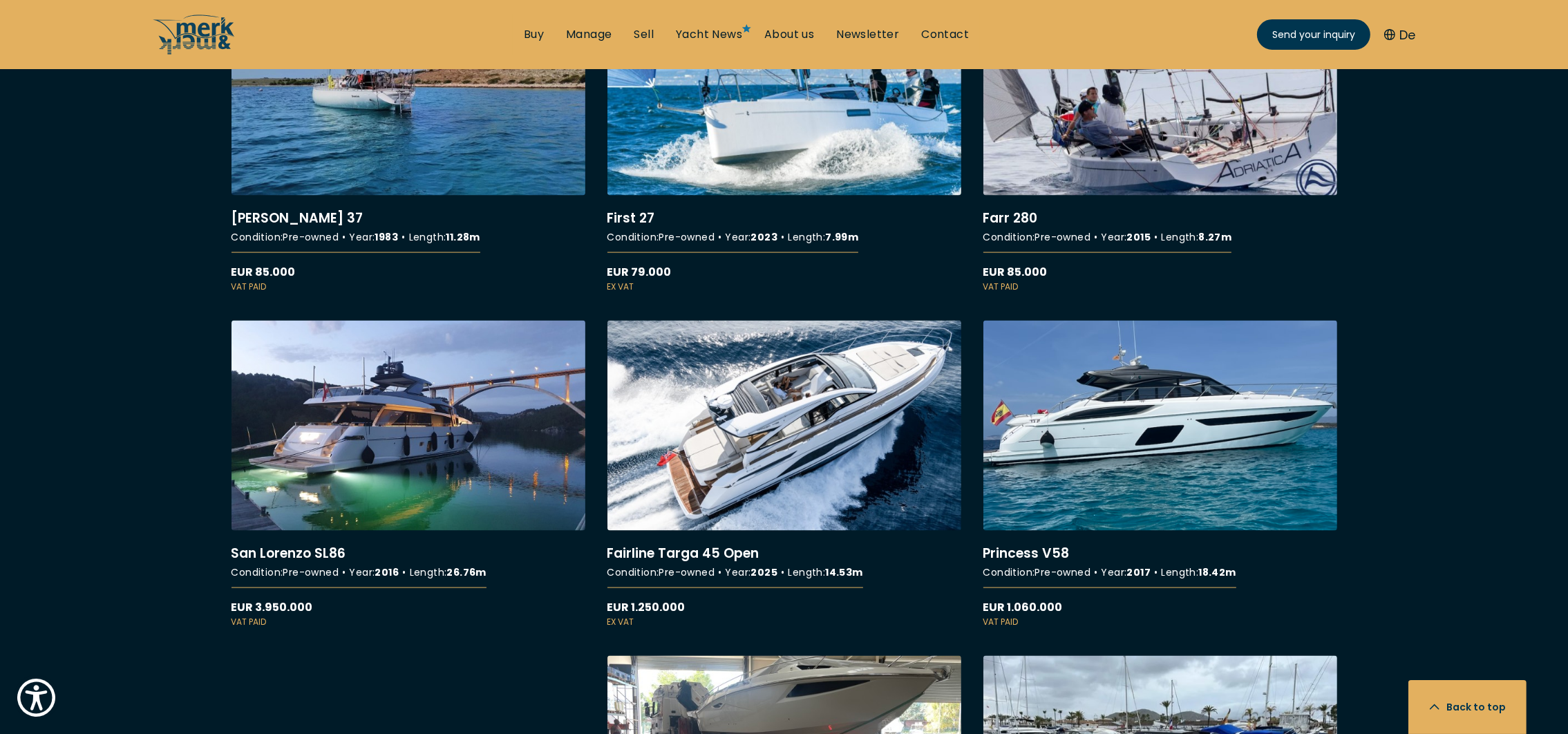
scroll to position [3111, 0]
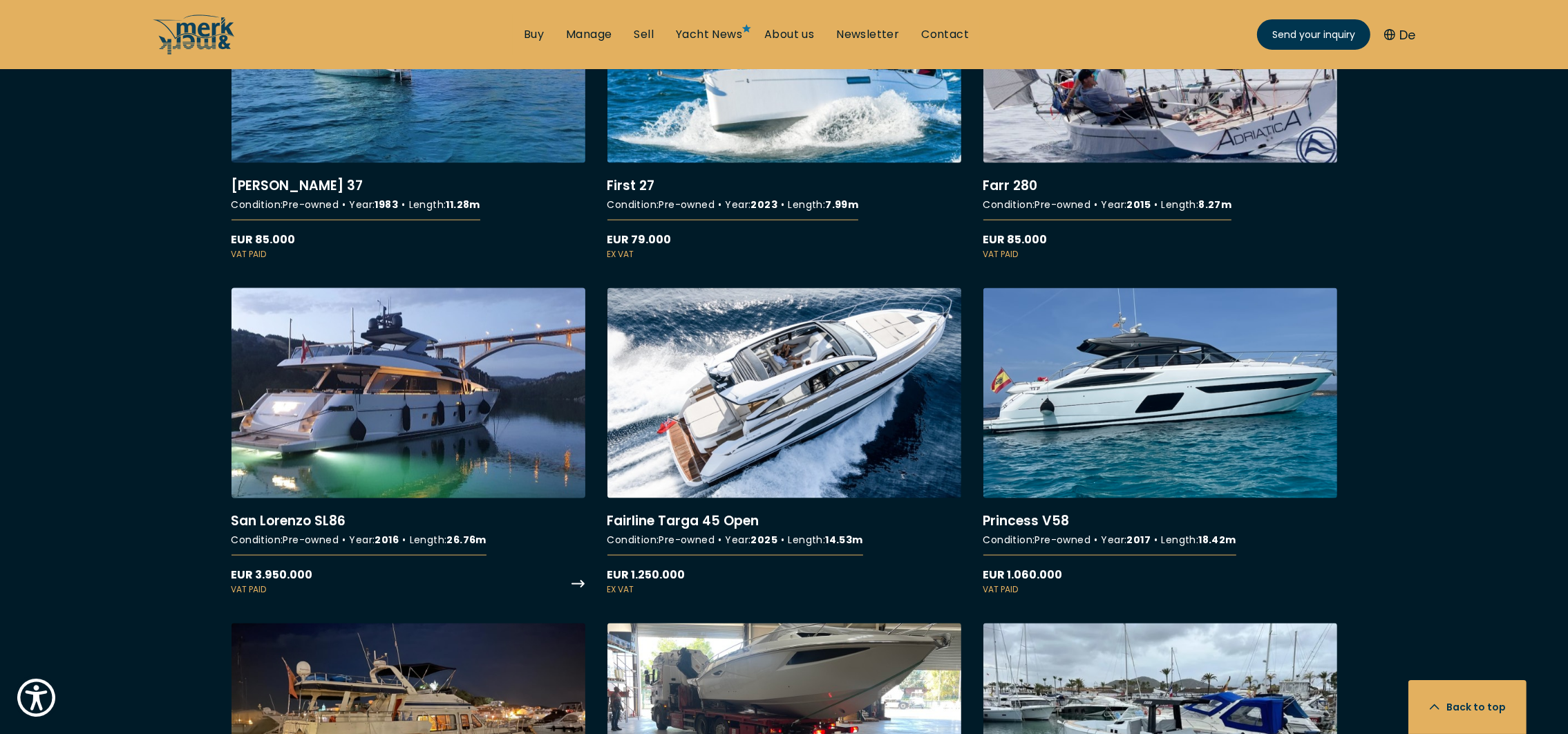
click at [318, 428] on link "More details about San Lorenzo SL86" at bounding box center [409, 442] width 354 height 307
